Goal: Information Seeking & Learning: Learn about a topic

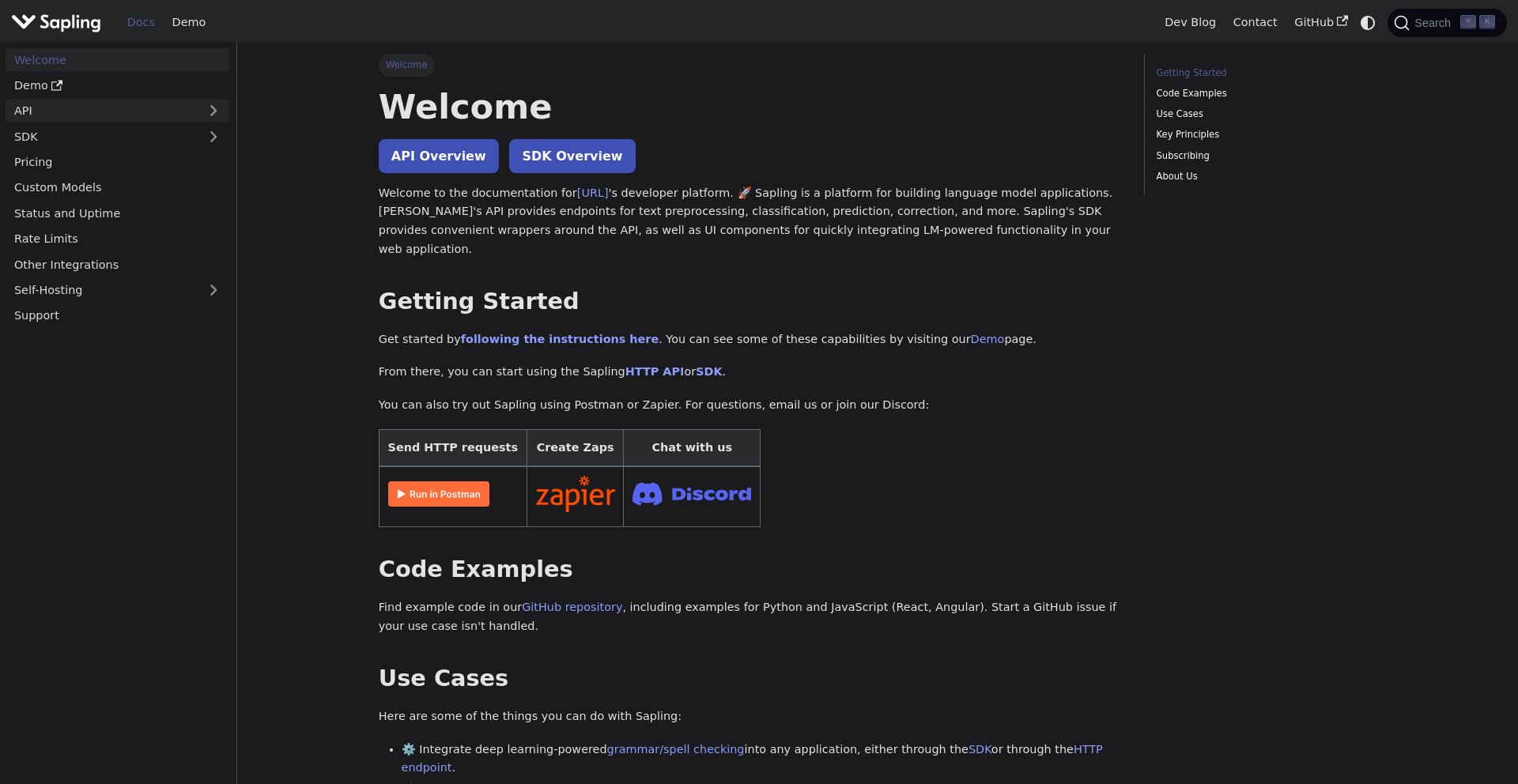
click at [72, 111] on link "API" at bounding box center [102, 111] width 192 height 23
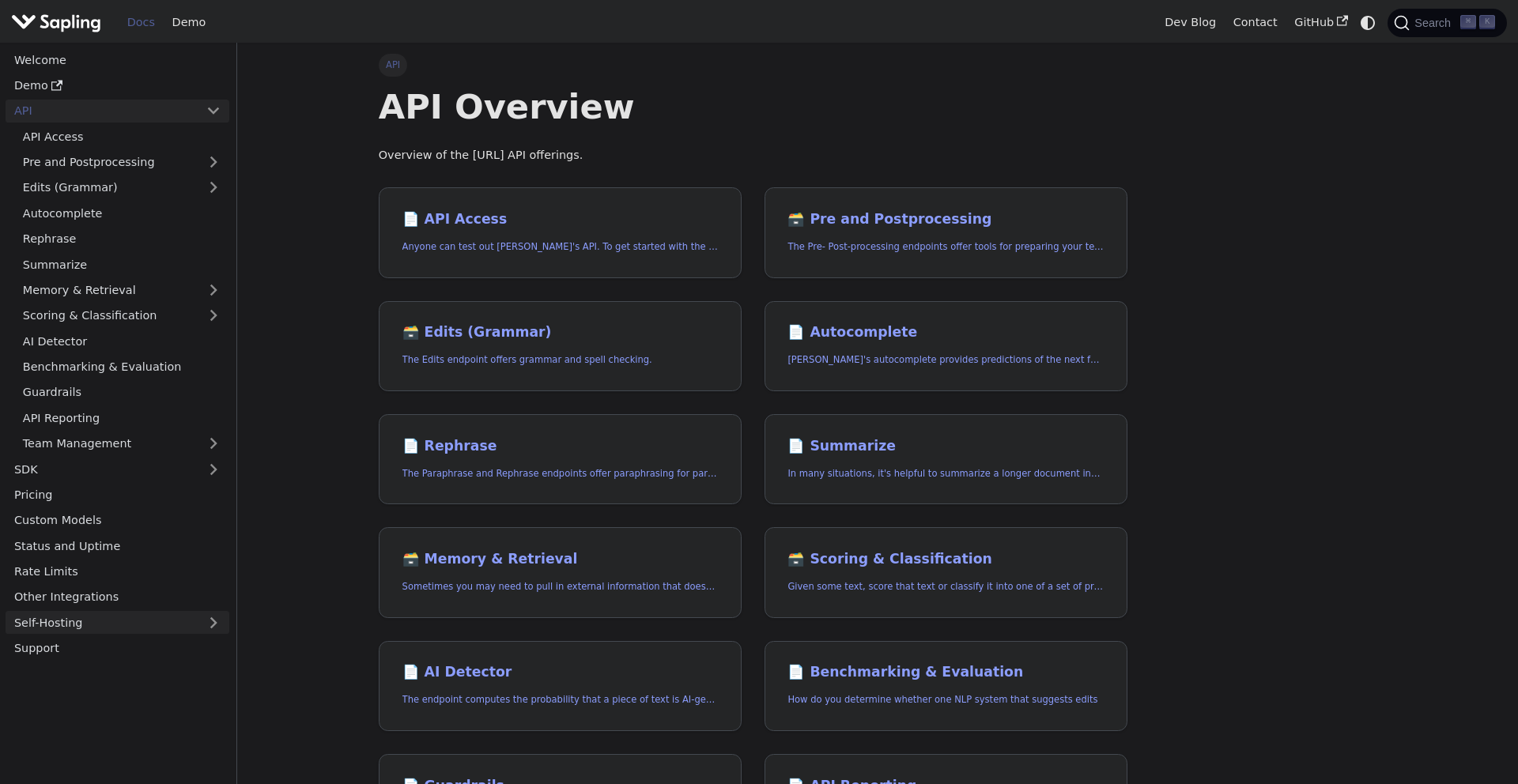
click at [116, 617] on link "Self-Hosting" at bounding box center [117, 622] width 224 height 23
click at [154, 653] on link "Overview" at bounding box center [121, 648] width 215 height 23
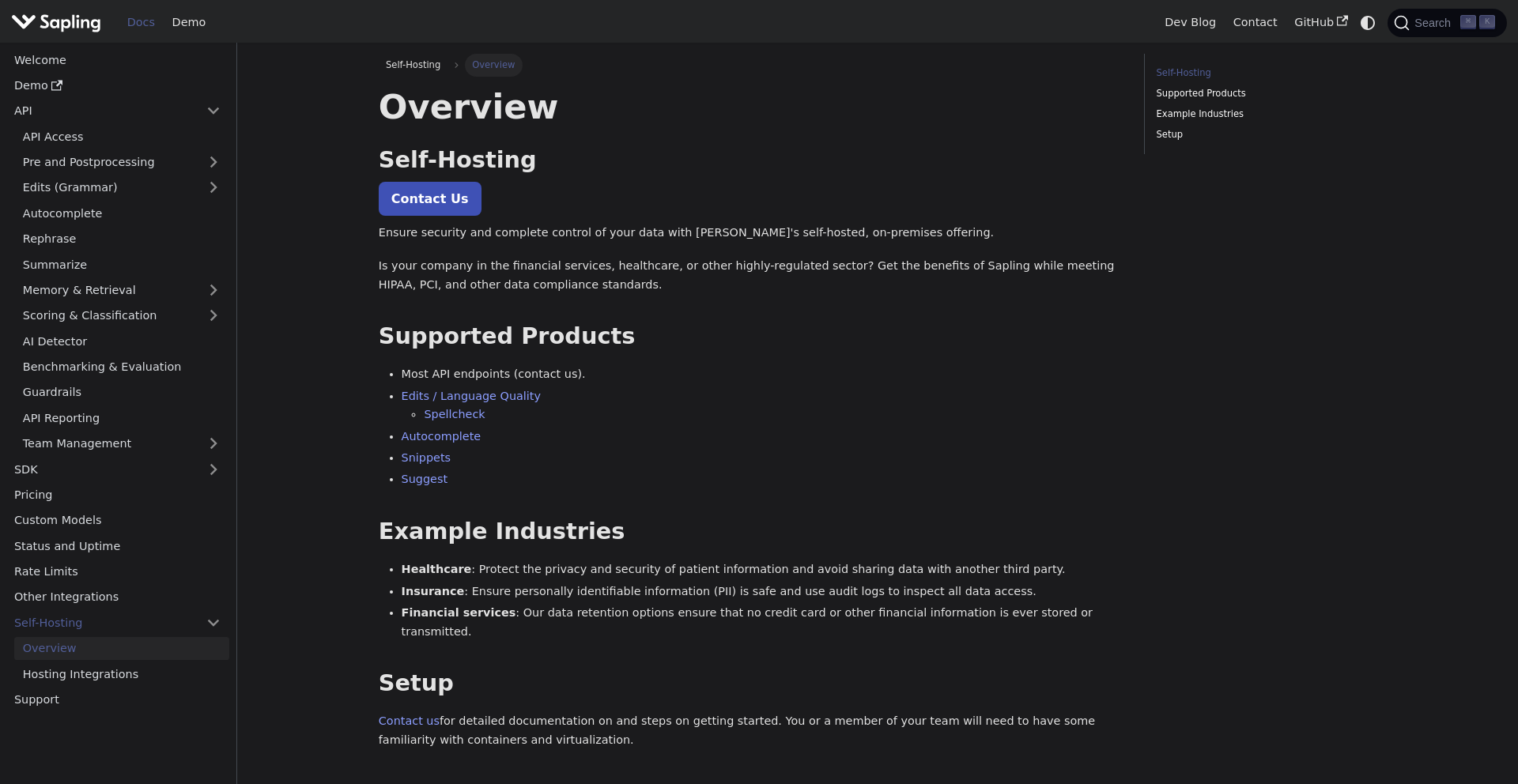
click at [320, 443] on main "Self-Hosting Overview On this page Overview Self-Hosting ​ Contact Us Ensure se…" at bounding box center [877, 452] width 1281 height 818
